Goal: Information Seeking & Learning: Find specific fact

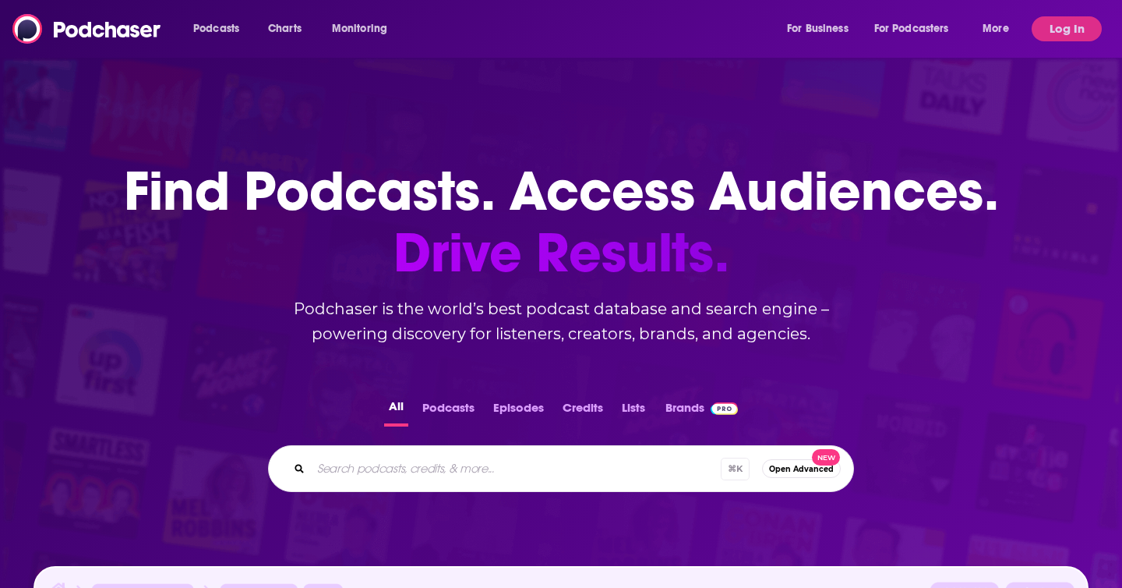
click at [501, 30] on div "Podcasts Charts Monitoring For Business For Podcasters More" at bounding box center [603, 28] width 842 height 25
click at [1053, 28] on button "Log In" at bounding box center [1067, 28] width 70 height 25
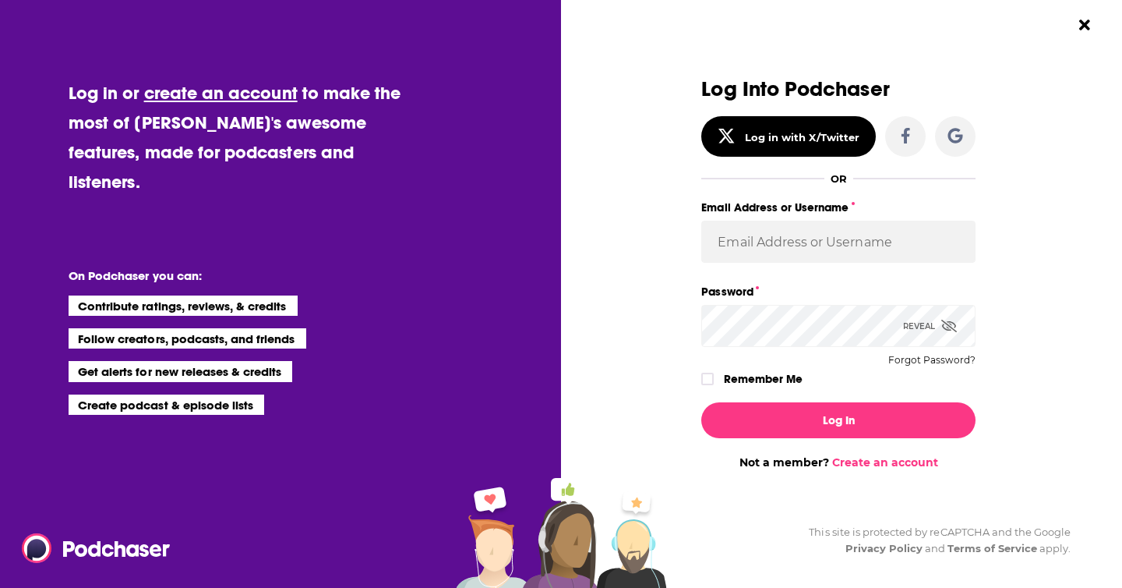
type input "leopr"
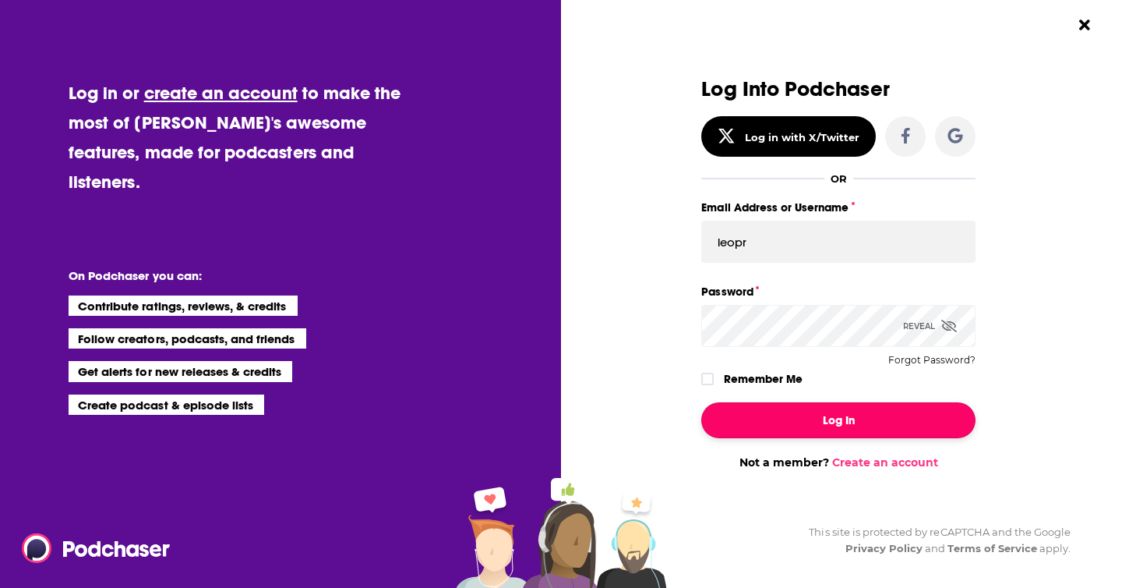
click at [806, 408] on button "Log In" at bounding box center [838, 420] width 274 height 36
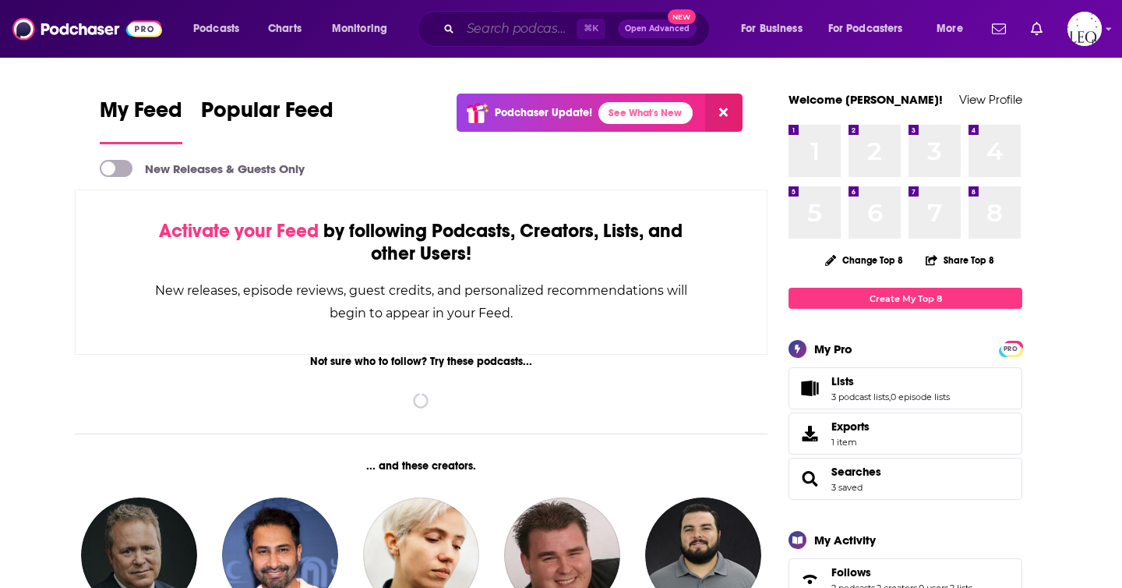
click at [534, 33] on input "Search podcasts, credits, & more..." at bounding box center [519, 28] width 116 height 25
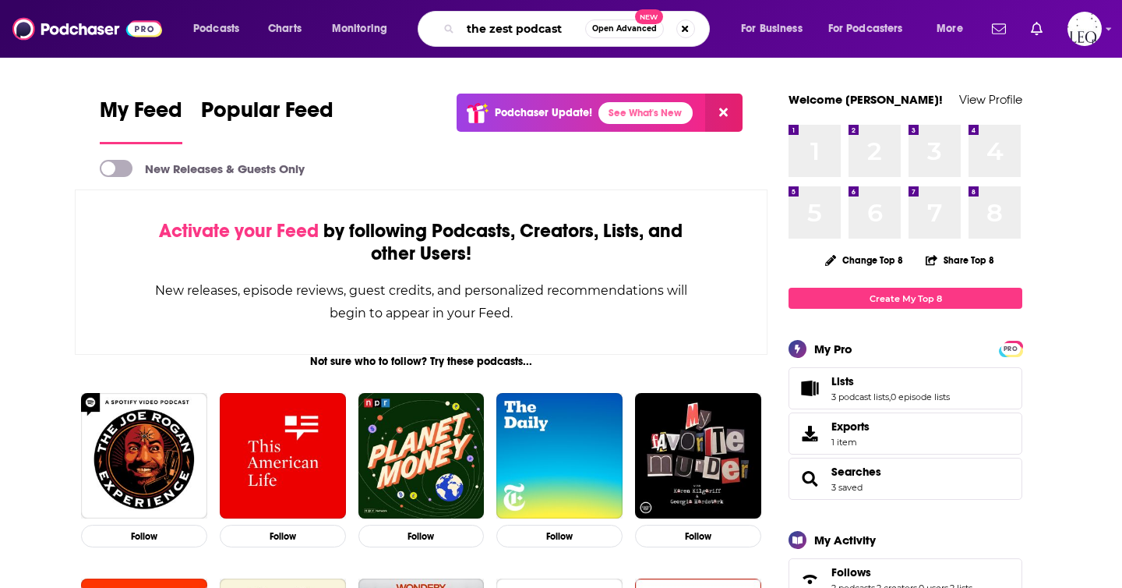
type input "the zest podcast"
